Goal: Navigation & Orientation: Find specific page/section

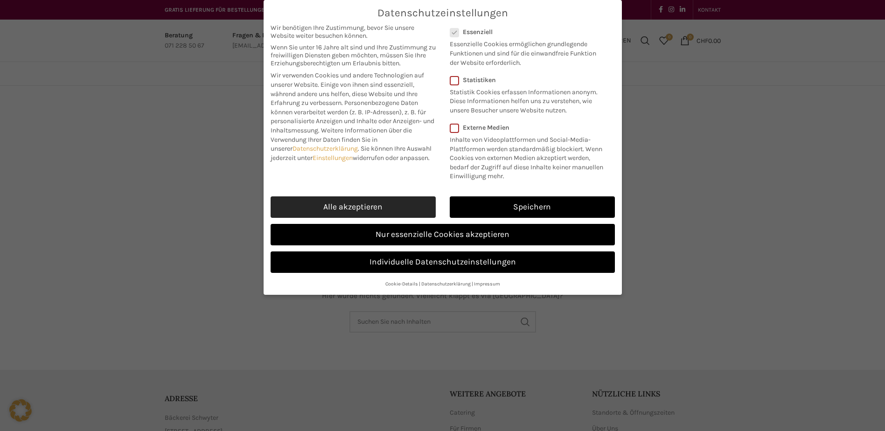
click at [405, 203] on link "Alle akzeptieren" at bounding box center [353, 206] width 165 height 21
checkbox input "true"
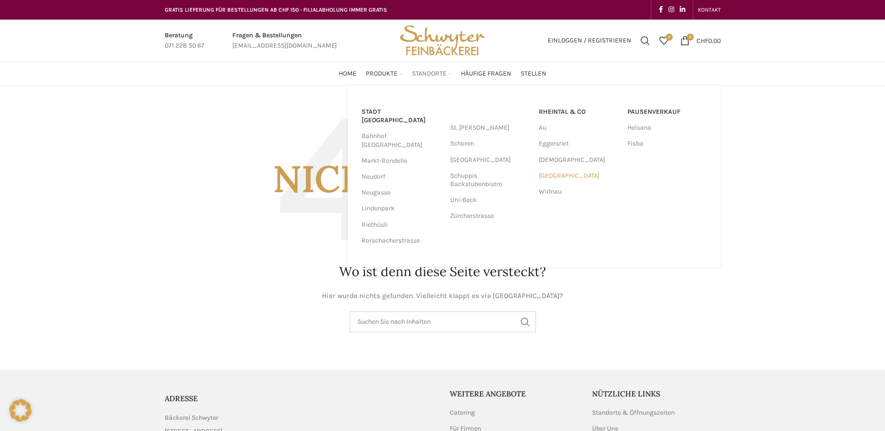
click at [564, 177] on link "[GEOGRAPHIC_DATA]" at bounding box center [578, 176] width 79 height 16
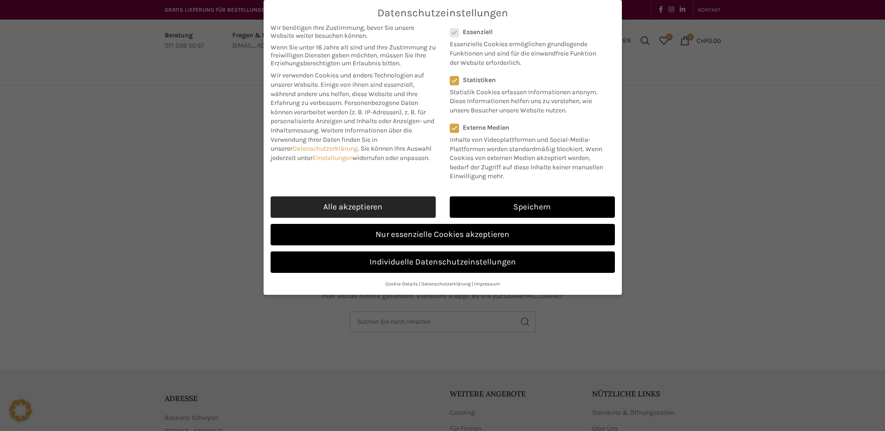
click at [411, 205] on link "Alle akzeptieren" at bounding box center [353, 206] width 165 height 21
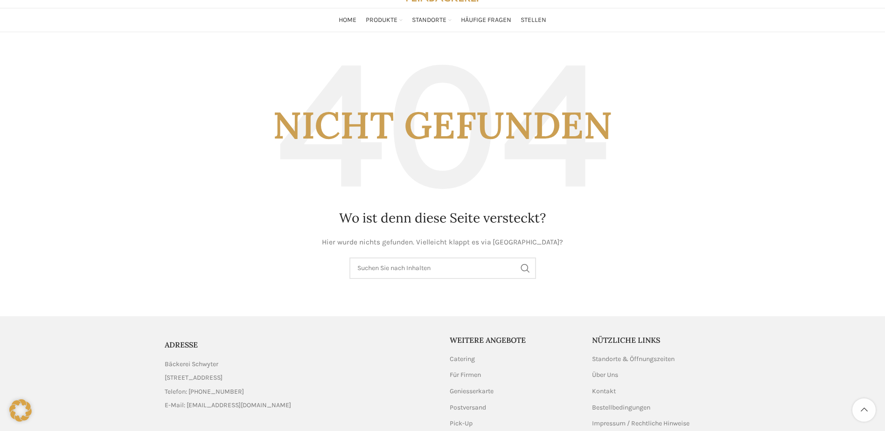
scroll to position [116, 0]
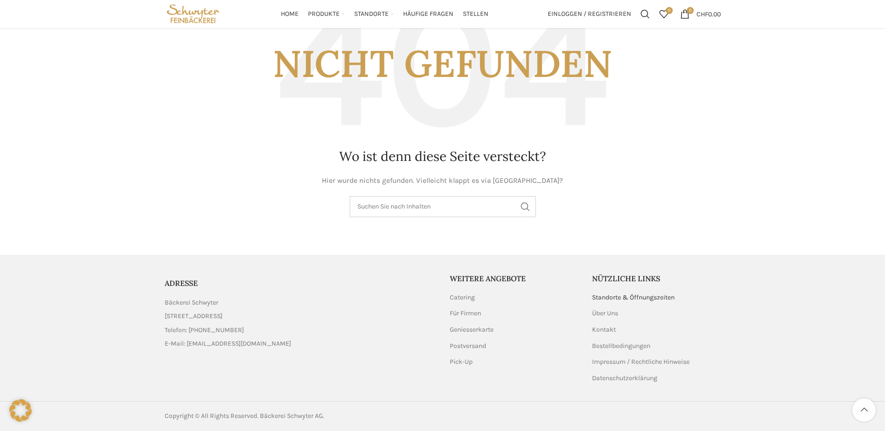
click at [647, 296] on link "Standorte & Öffnungszeiten" at bounding box center [634, 297] width 84 height 9
